Goal: Task Accomplishment & Management: Manage account settings

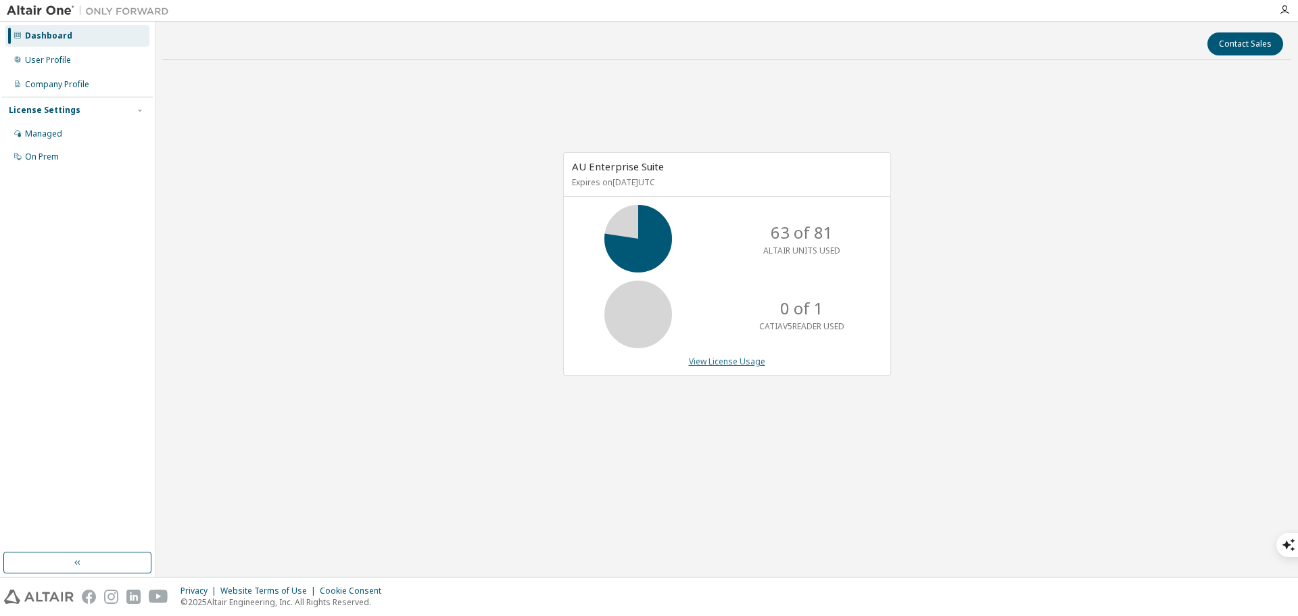
click at [735, 361] on link "View License Usage" at bounding box center [727, 361] width 76 height 11
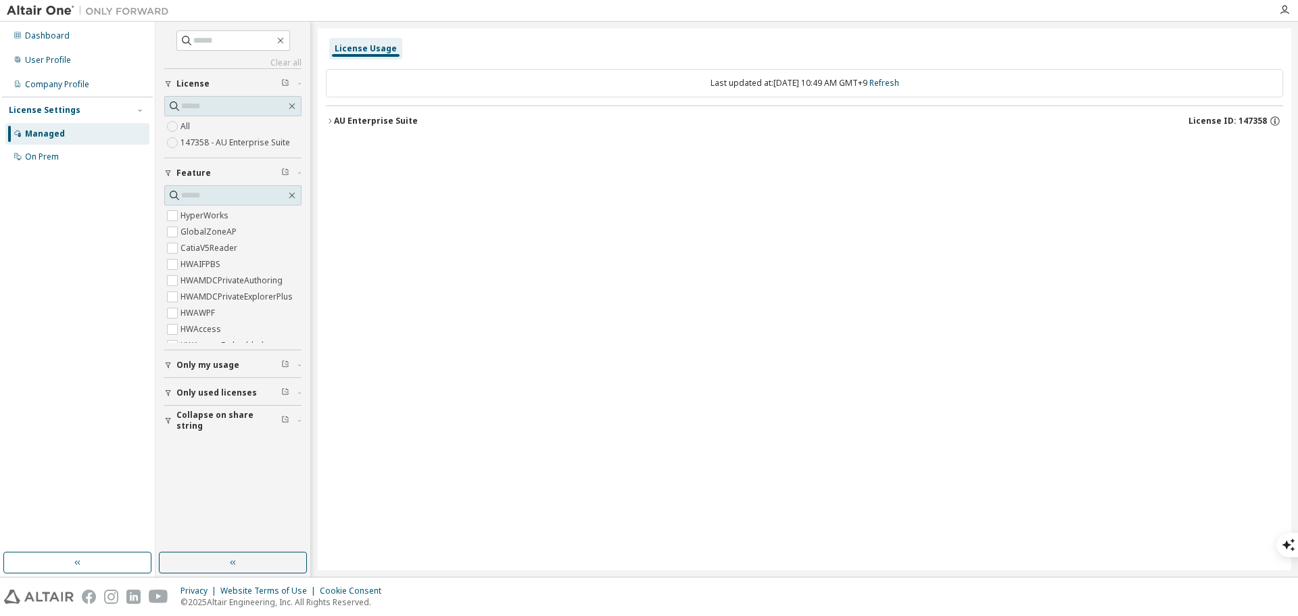
click at [329, 121] on icon "button" at bounding box center [330, 121] width 8 height 8
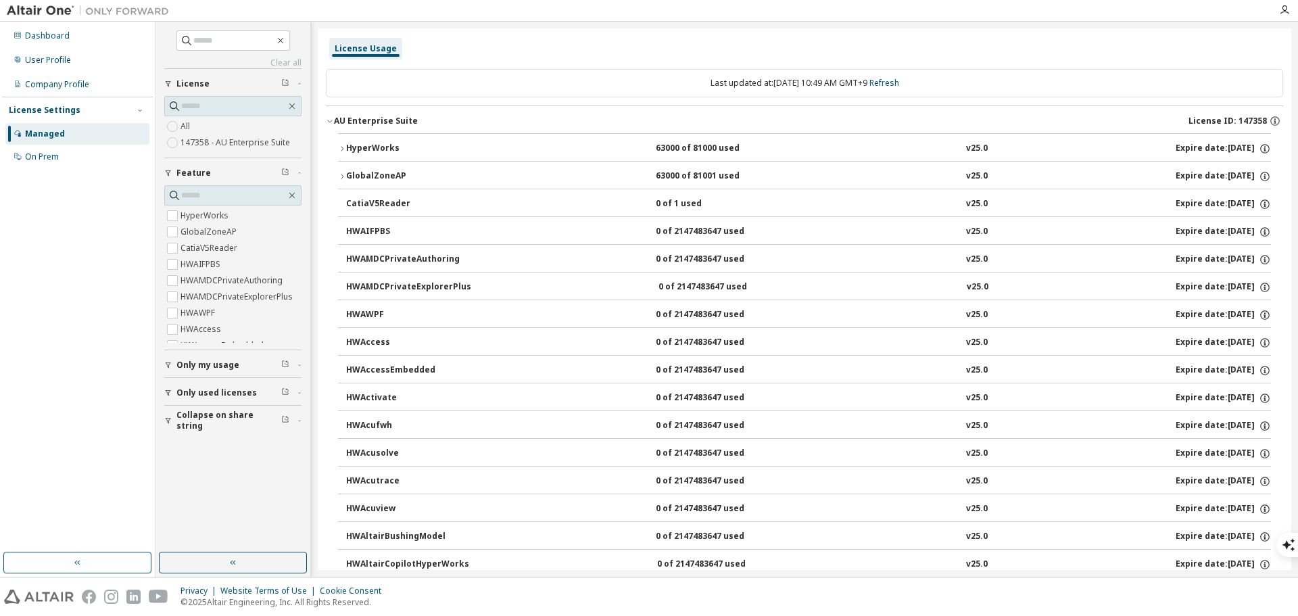
click at [339, 149] on icon "button" at bounding box center [342, 149] width 8 height 8
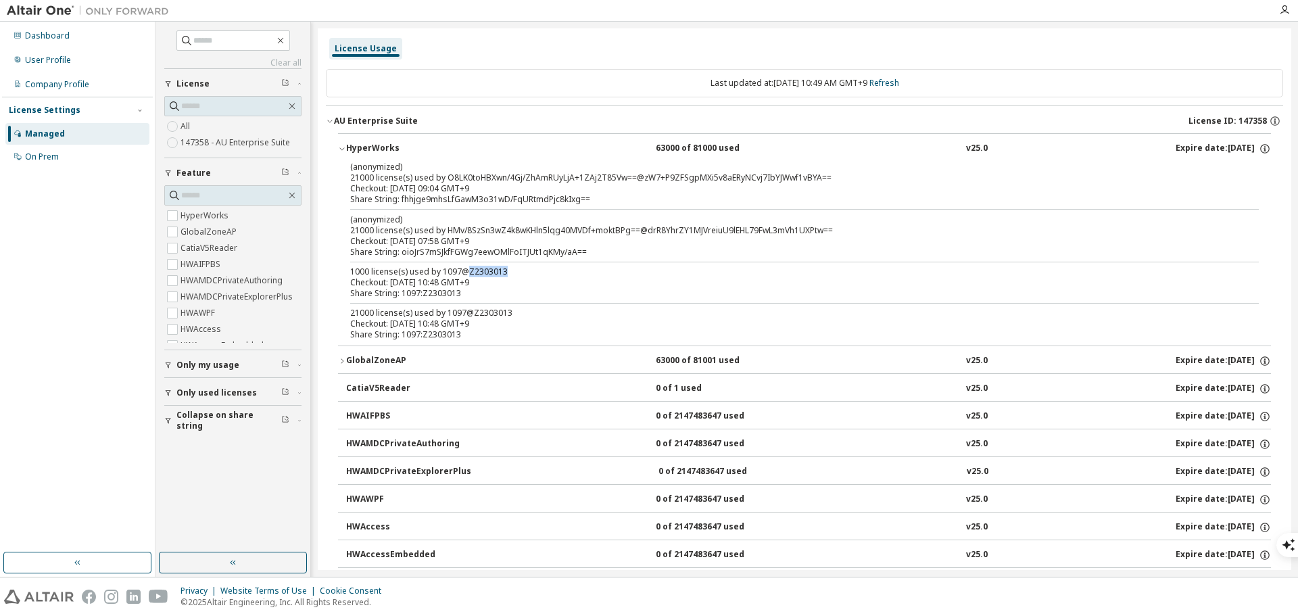
drag, startPoint x: 507, startPoint y: 272, endPoint x: 466, endPoint y: 270, distance: 40.6
click at [466, 270] on div "1000 license(s) used by 1097@Z2303013" at bounding box center [788, 271] width 876 height 11
drag, startPoint x: 511, startPoint y: 314, endPoint x: 468, endPoint y: 316, distance: 43.3
click at [468, 316] on div "21000 license(s) used by 1097@Z2303013" at bounding box center [788, 313] width 876 height 11
click at [341, 360] on icon "button" at bounding box center [342, 361] width 8 height 8
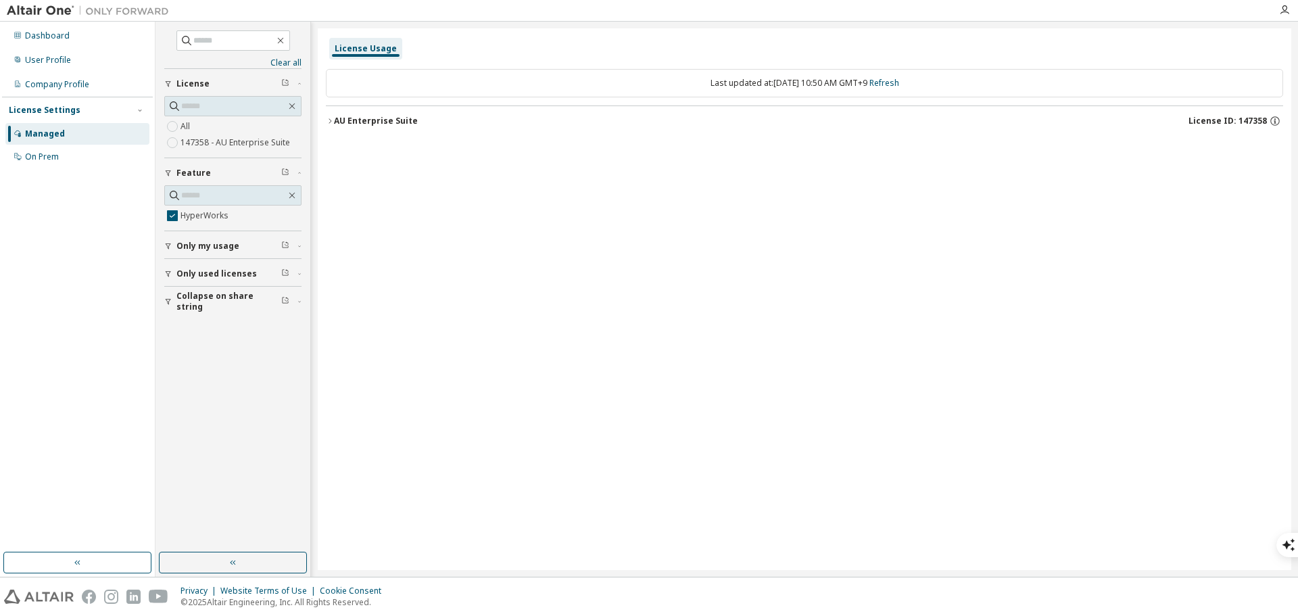
click at [168, 269] on button "Only used licenses" at bounding box center [232, 274] width 137 height 30
click at [171, 249] on icon "button" at bounding box center [168, 246] width 8 height 8
click at [332, 119] on icon "button" at bounding box center [330, 121] width 8 height 8
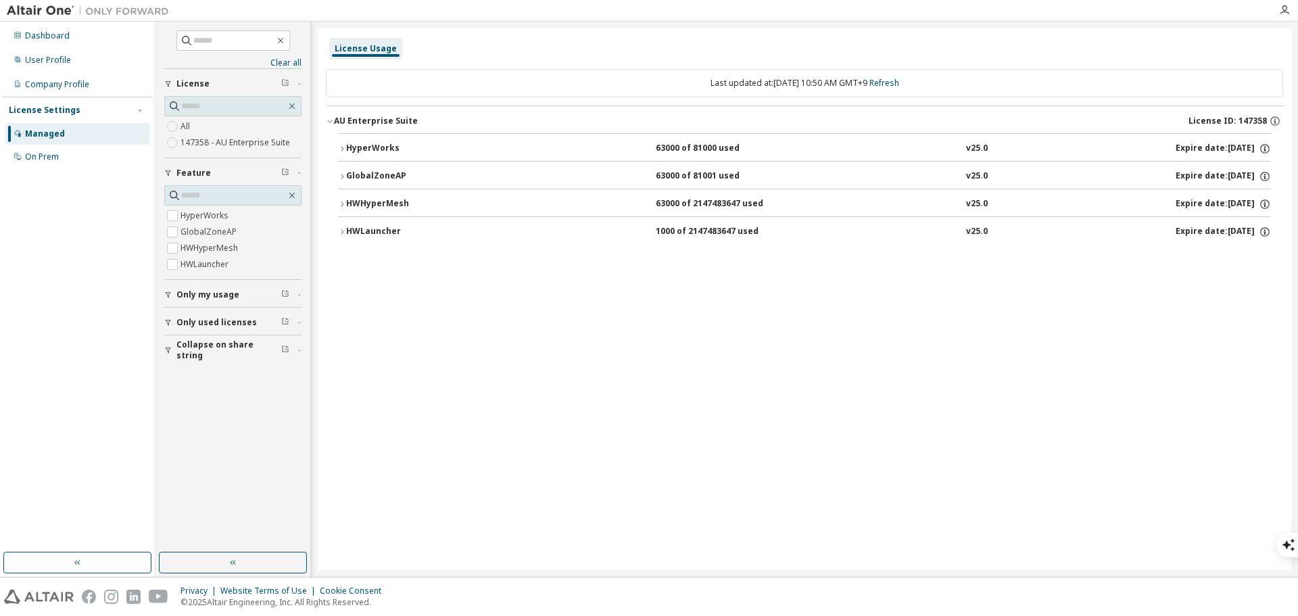
click at [338, 228] on icon "button" at bounding box center [342, 232] width 8 height 8
click at [337, 205] on div "HyperWorks 63000 of 81000 used v25.0 Expire date: 2025-11-21 GlobalZoneAP 63000…" at bounding box center [804, 210] width 957 height 154
click at [342, 203] on icon "button" at bounding box center [342, 204] width 8 height 8
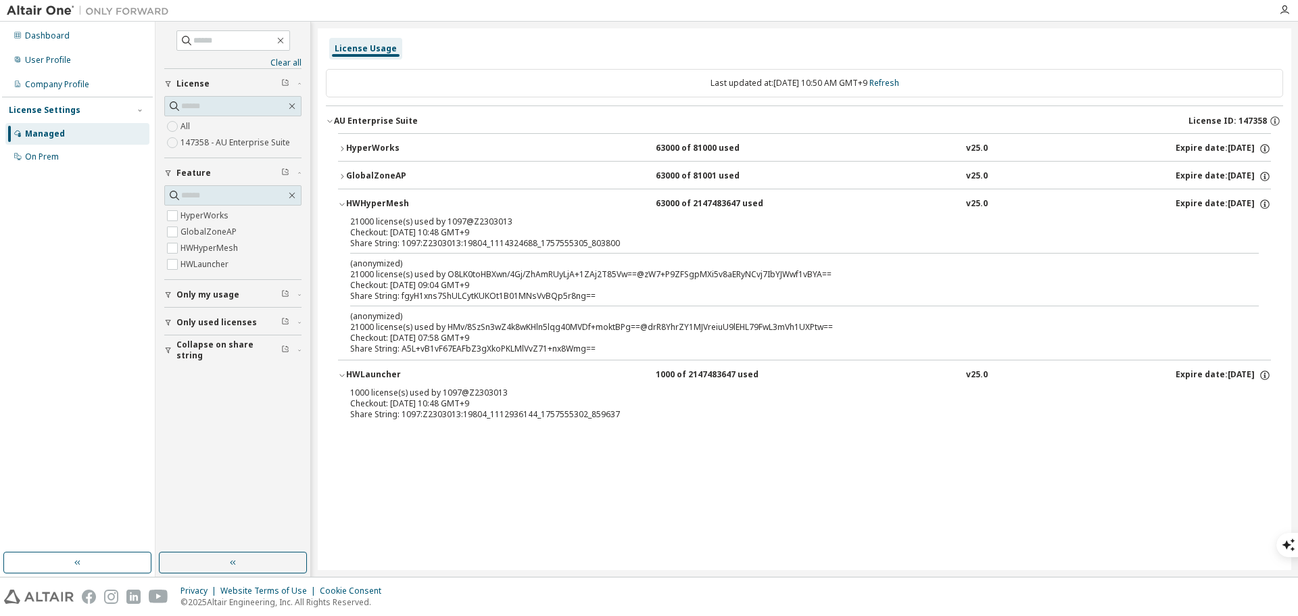
click at [342, 176] on icon "button" at bounding box center [342, 176] width 8 height 8
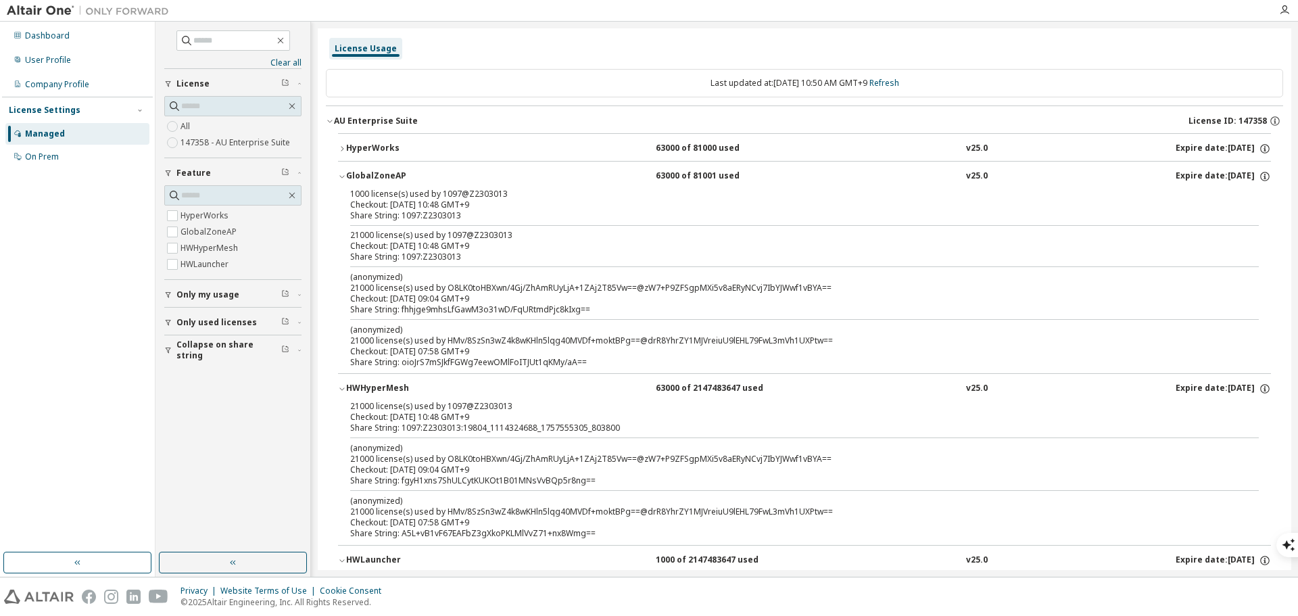
click at [344, 149] on icon "button" at bounding box center [342, 149] width 8 height 8
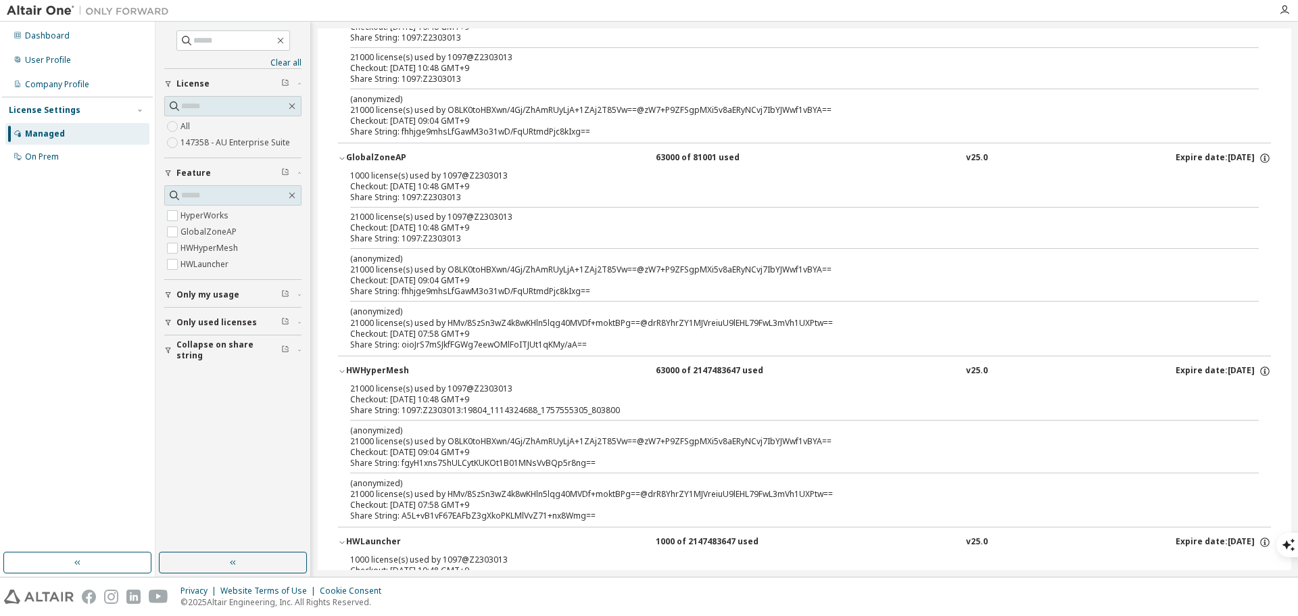
scroll to position [249, 0]
